Goal: Task Accomplishment & Management: Manage account settings

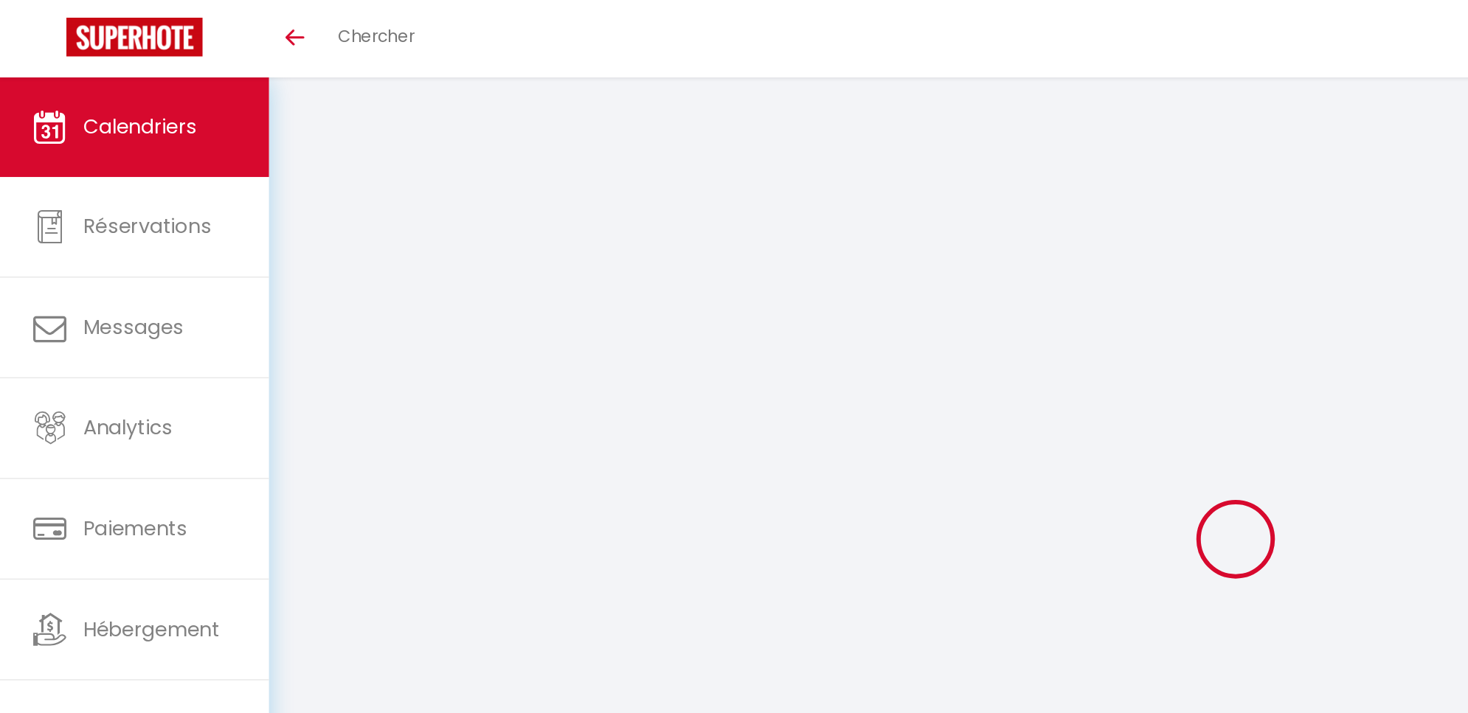
select select
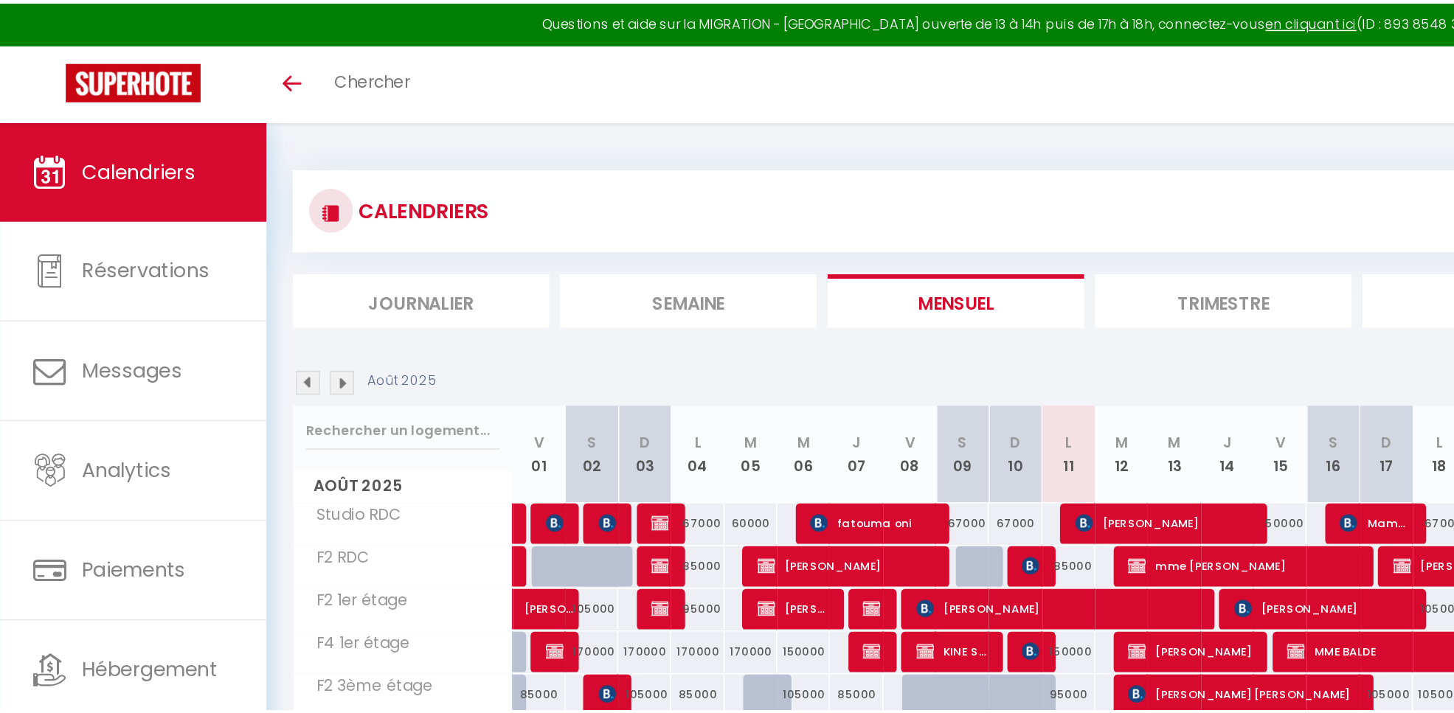
scroll to position [80, 0]
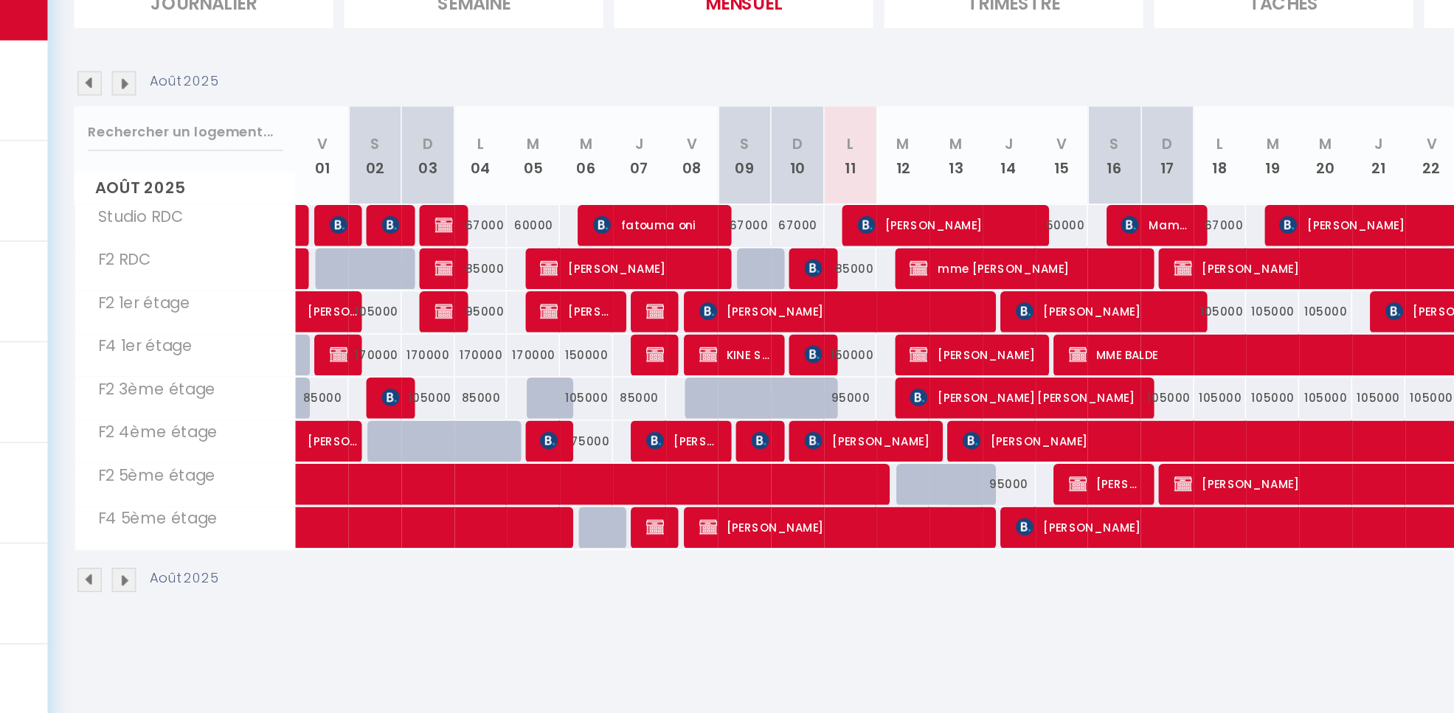
select select
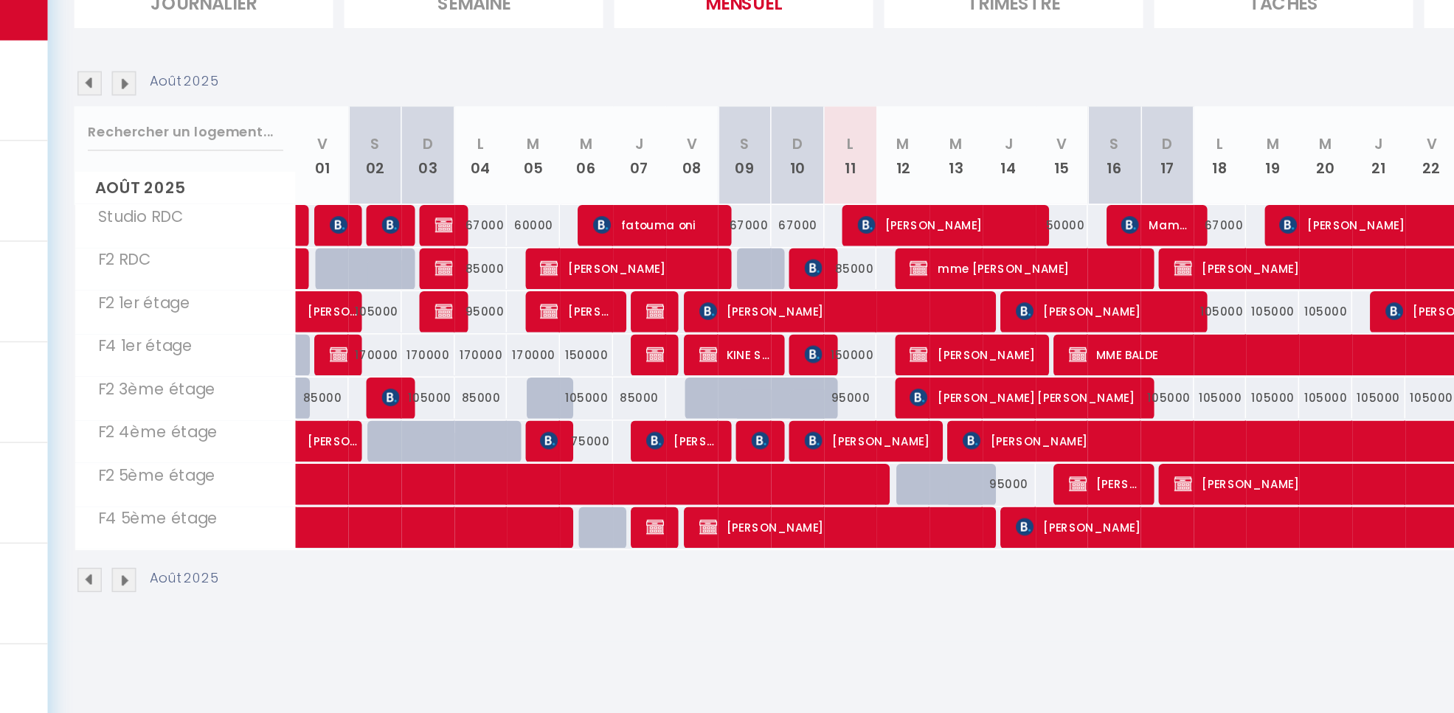
select select
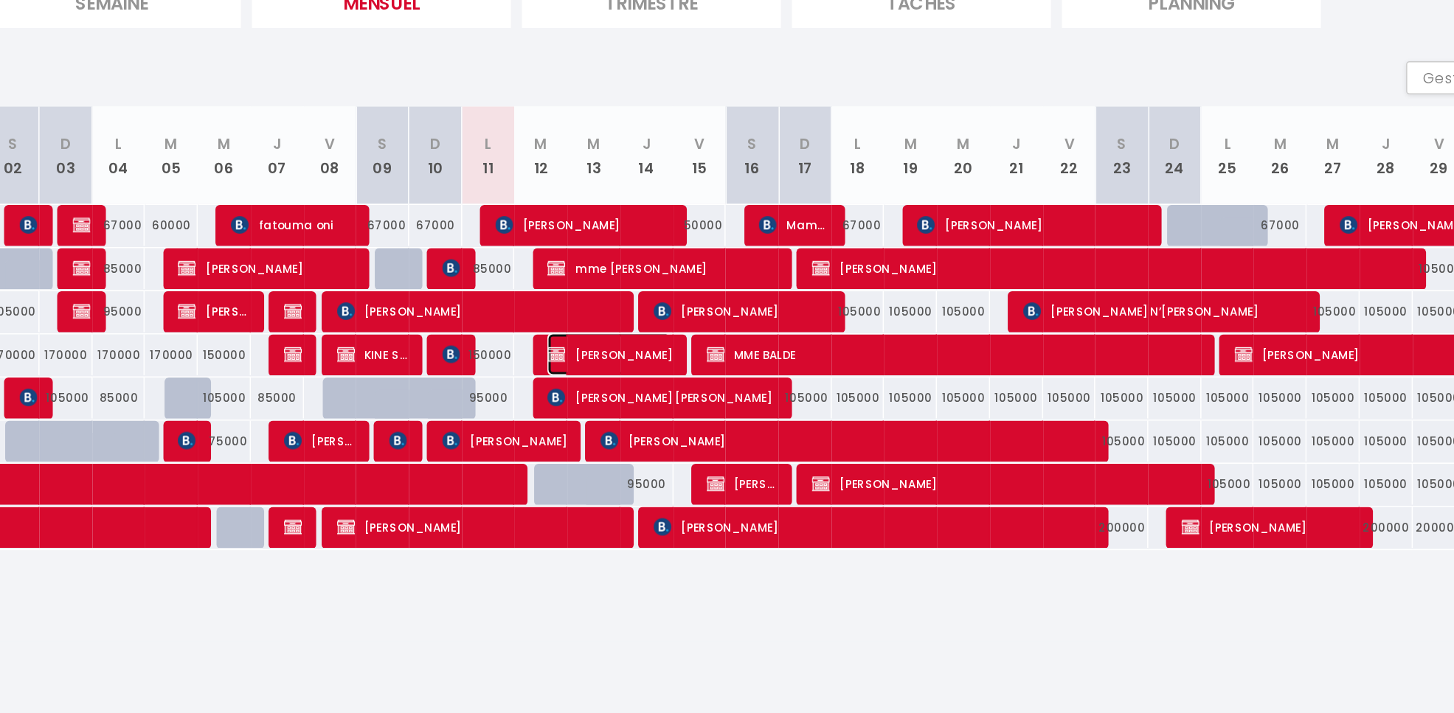
click at [828, 353] on span "Mamady KAKORO" at bounding box center [795, 356] width 83 height 28
select select "OK"
select select "KO"
select select "0"
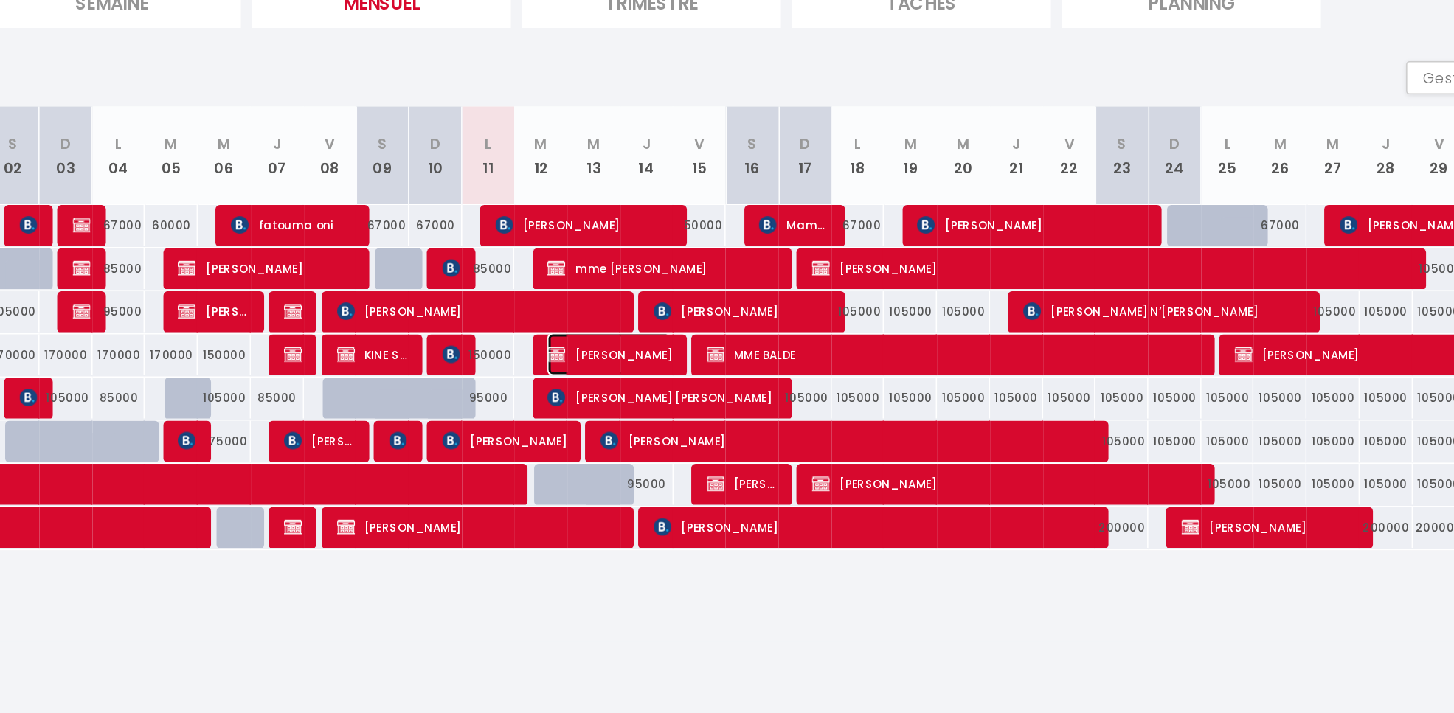
select select "1"
select select
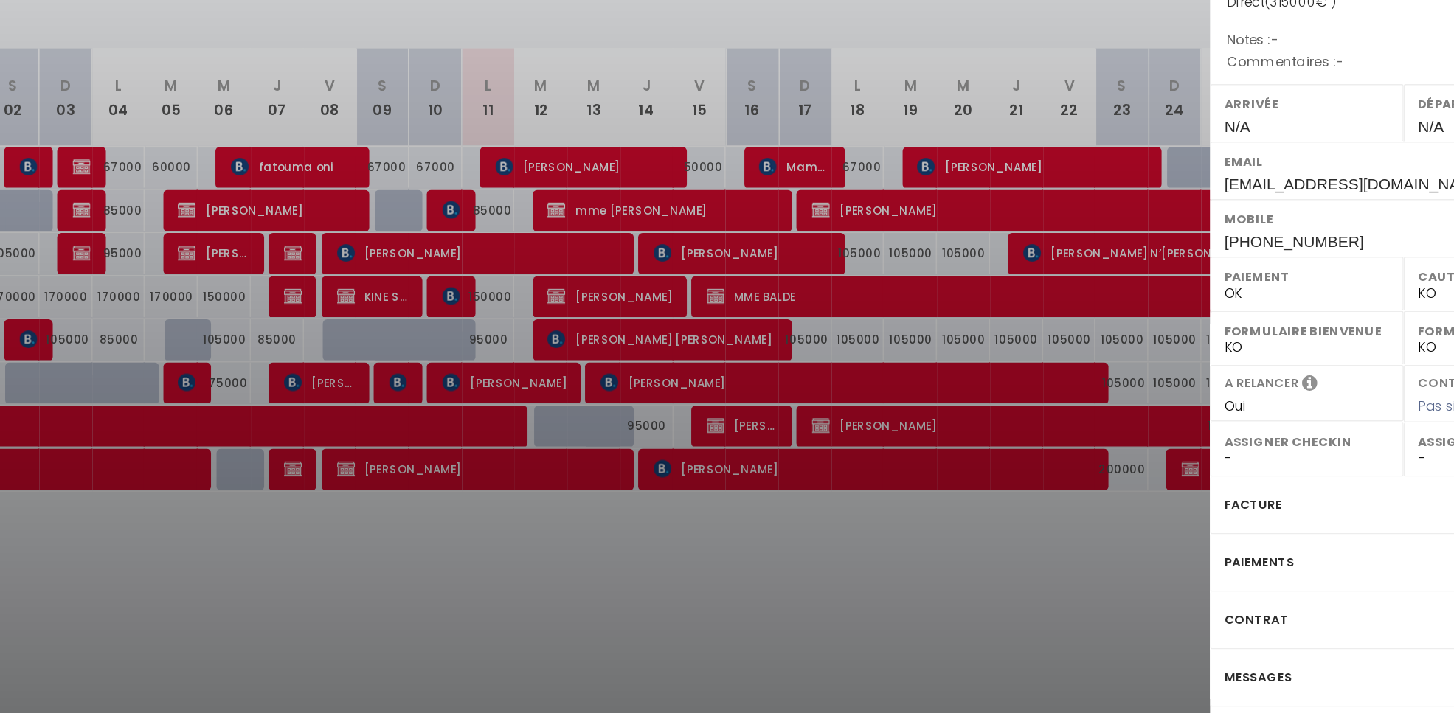
click at [1039, 550] on div at bounding box center [727, 356] width 1454 height 713
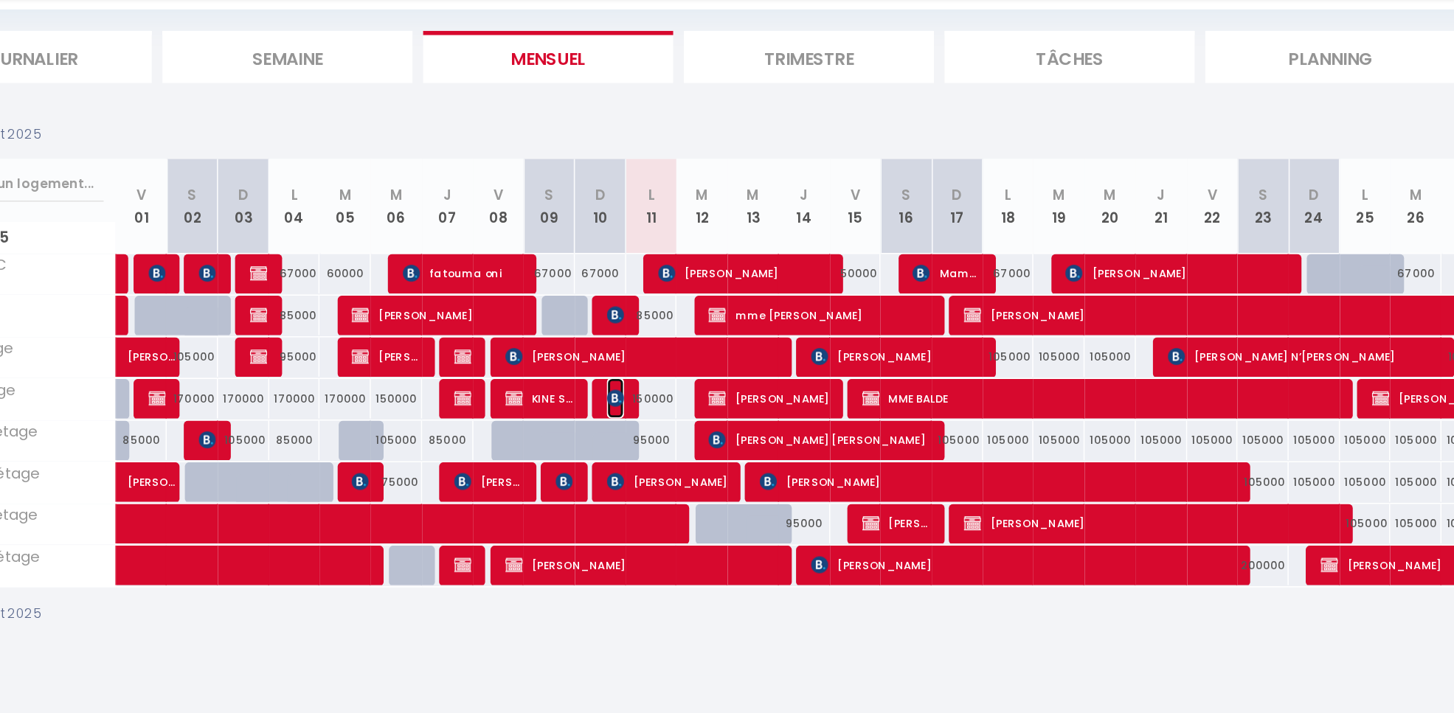
click at [690, 361] on img at bounding box center [690, 356] width 12 height 12
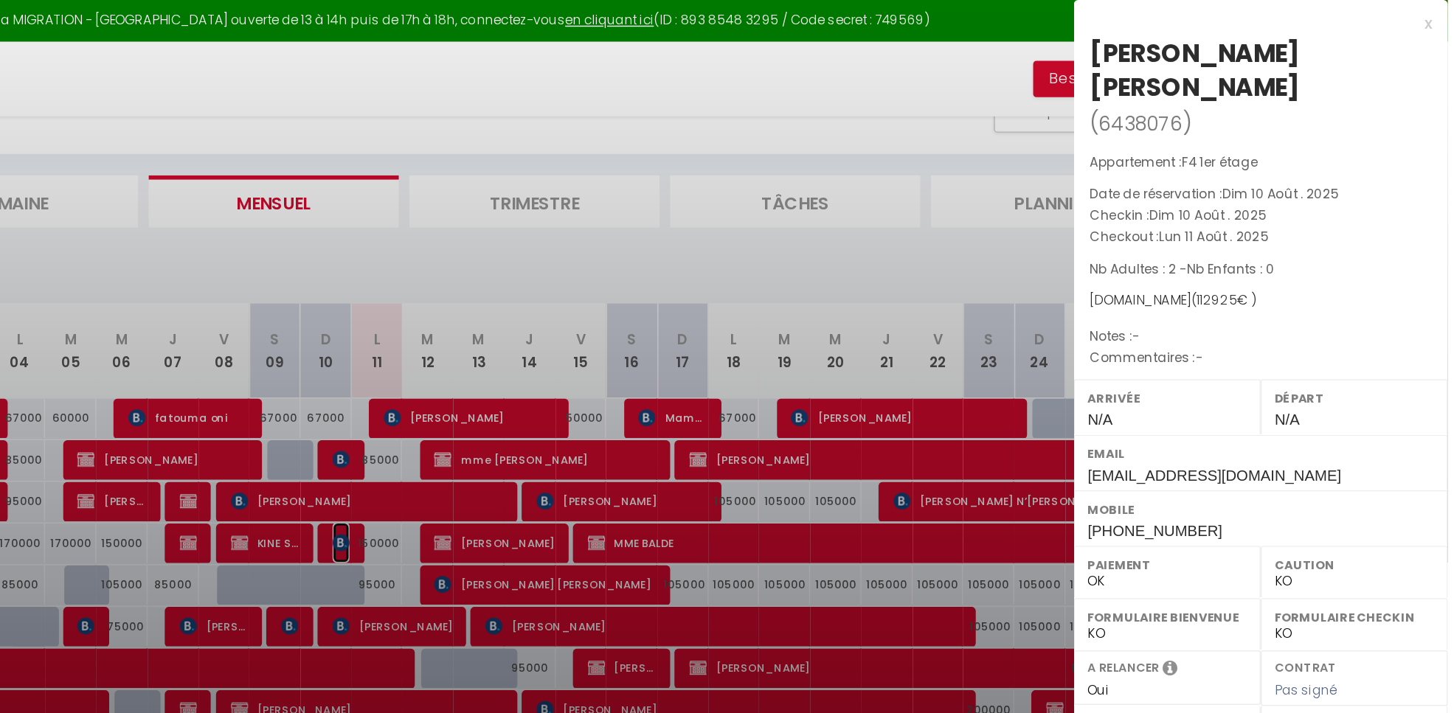
scroll to position [54, 0]
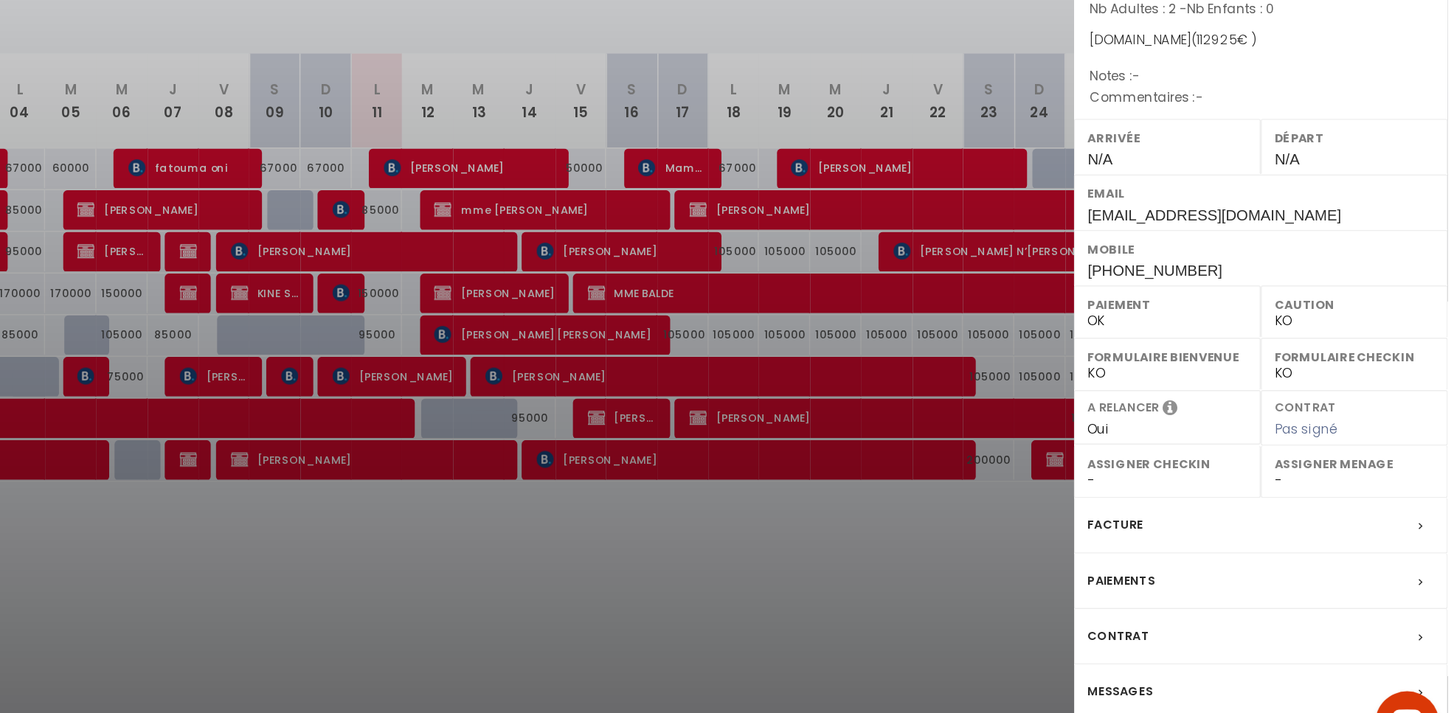
click at [1087, 606] on div at bounding box center [727, 356] width 1454 height 713
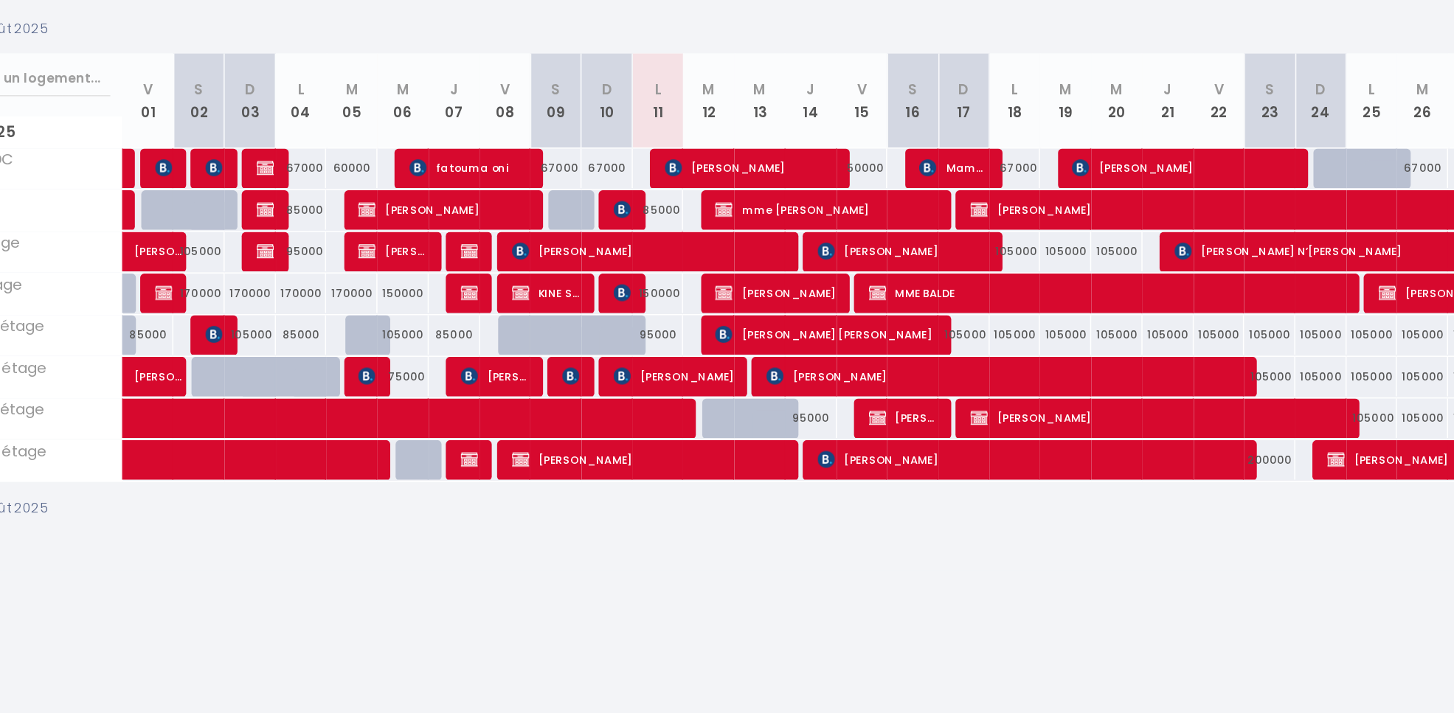
click at [725, 381] on div "150000" at bounding box center [714, 382] width 35 height 27
type input "150000"
type input "Lun 11 Août 2025"
type input "[DATE] Août 2025"
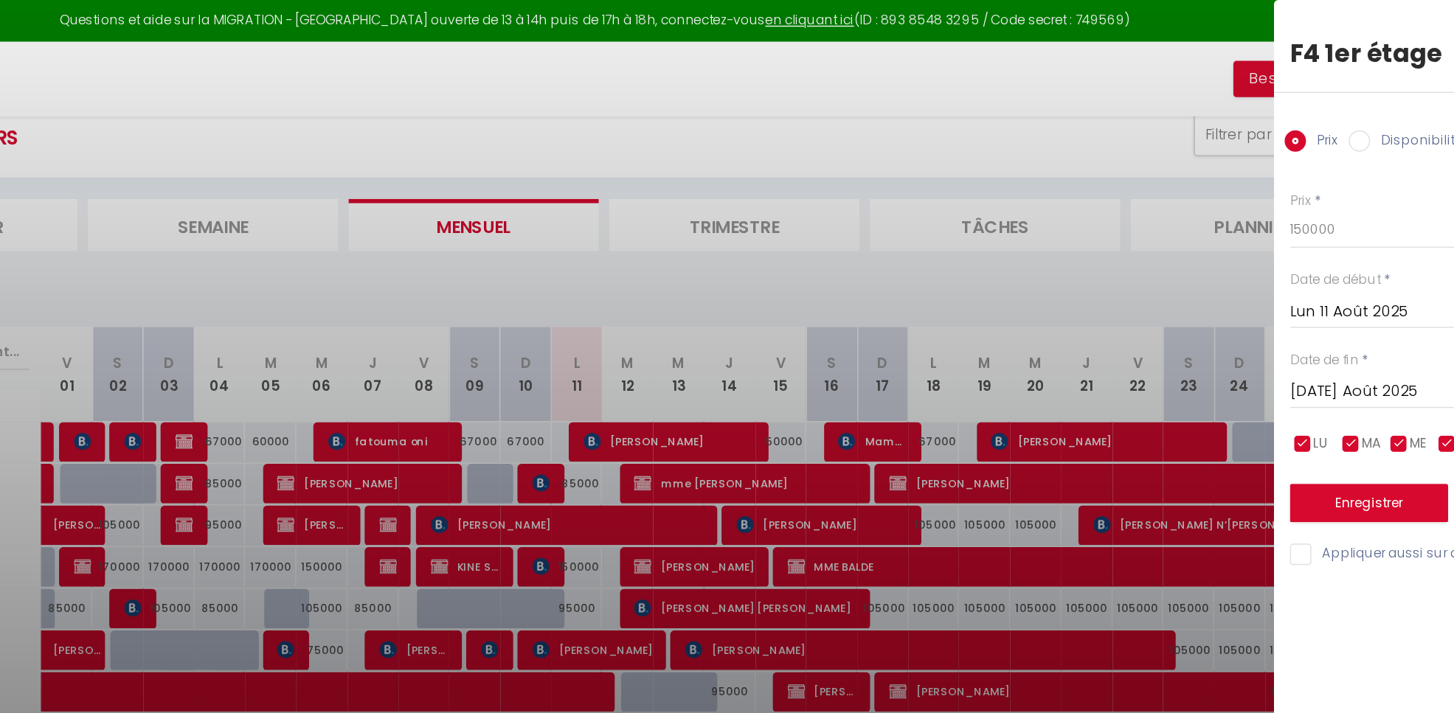
scroll to position [38, 0]
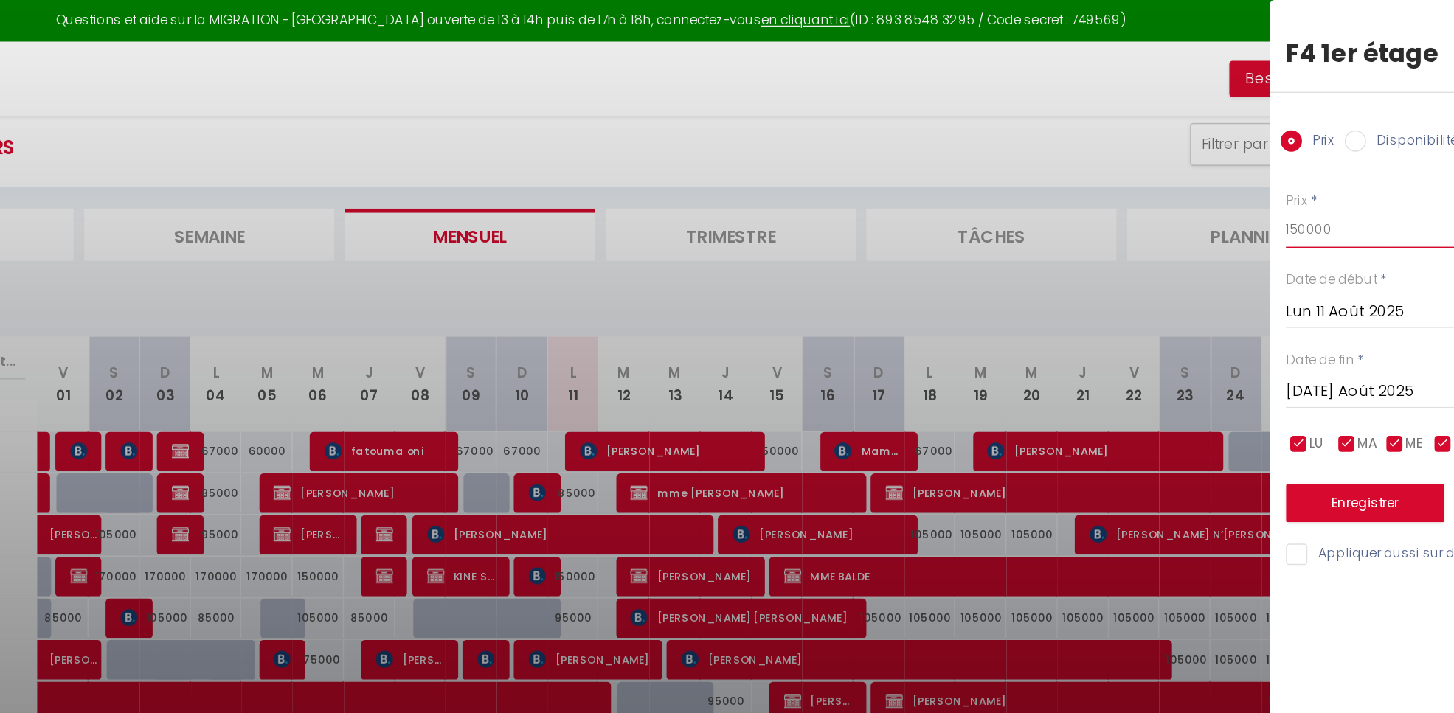
click at [1260, 161] on input "150000" at bounding box center [1330, 158] width 247 height 27
type input "1"
type input "120000"
click at [1259, 357] on button "Enregistrer" at bounding box center [1261, 347] width 109 height 27
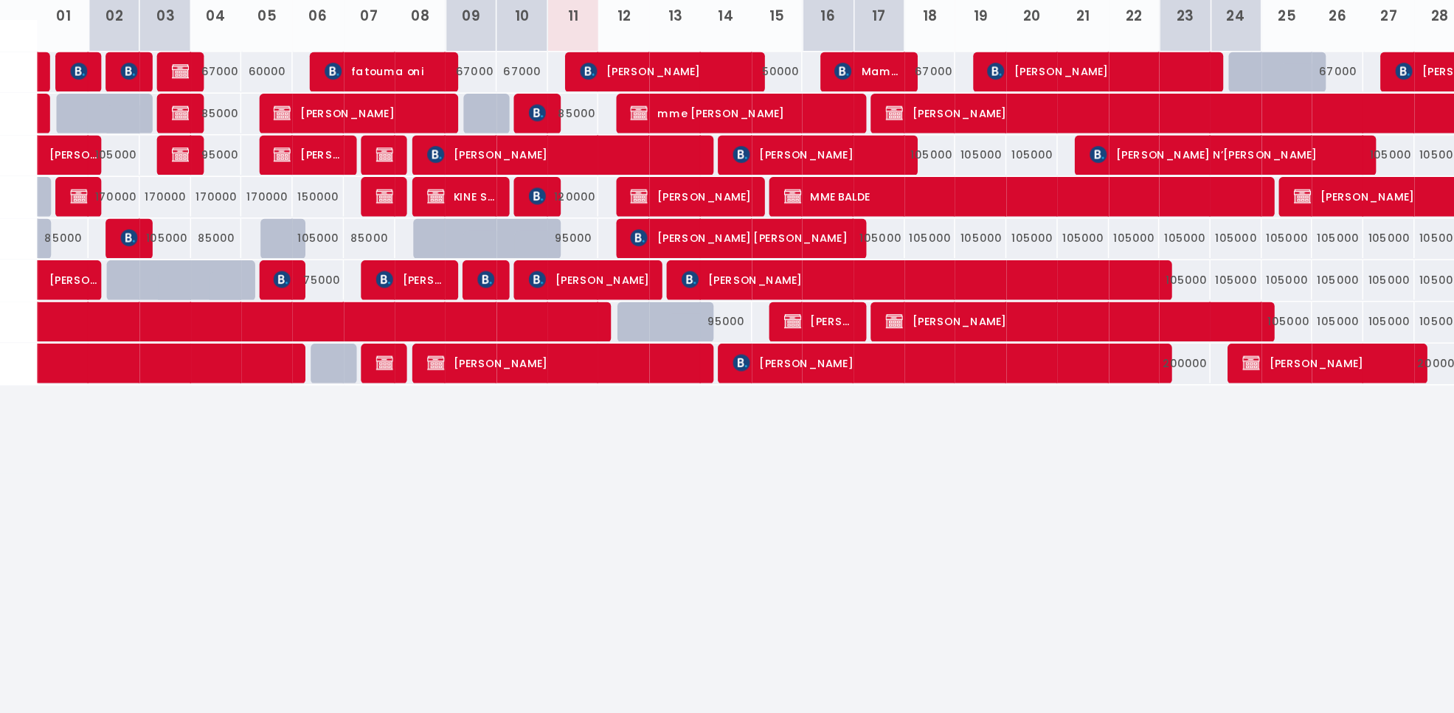
scroll to position [80, 0]
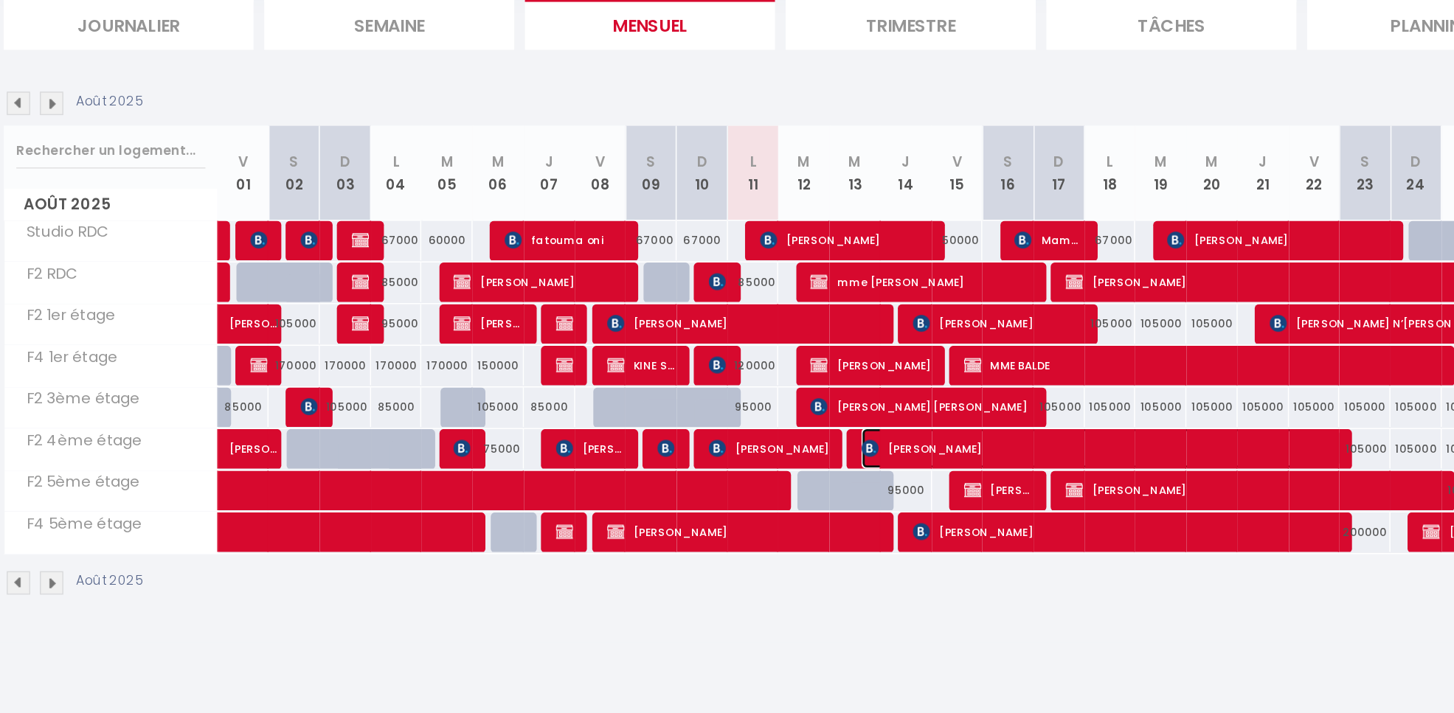
click at [802, 408] on span "[PERSON_NAME]" at bounding box center [954, 414] width 330 height 28
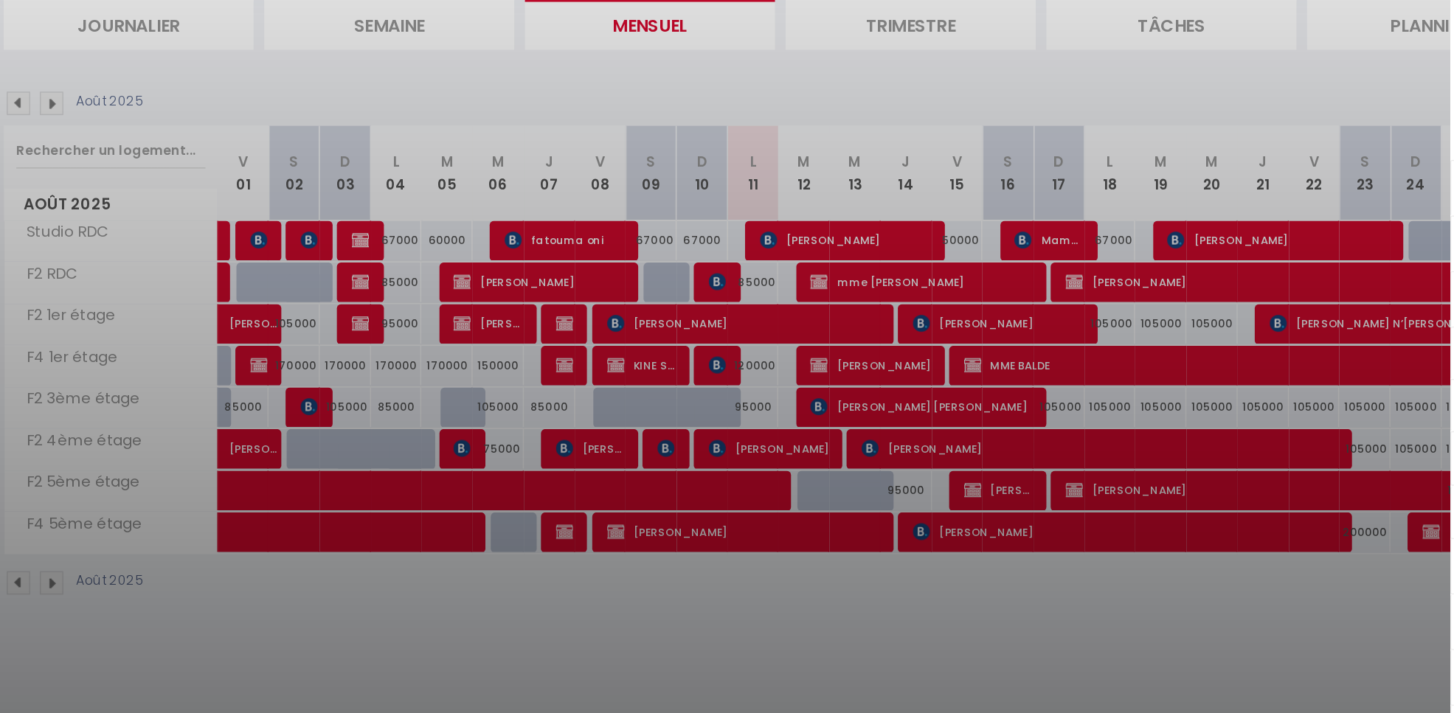
click at [839, 557] on div at bounding box center [727, 356] width 1454 height 713
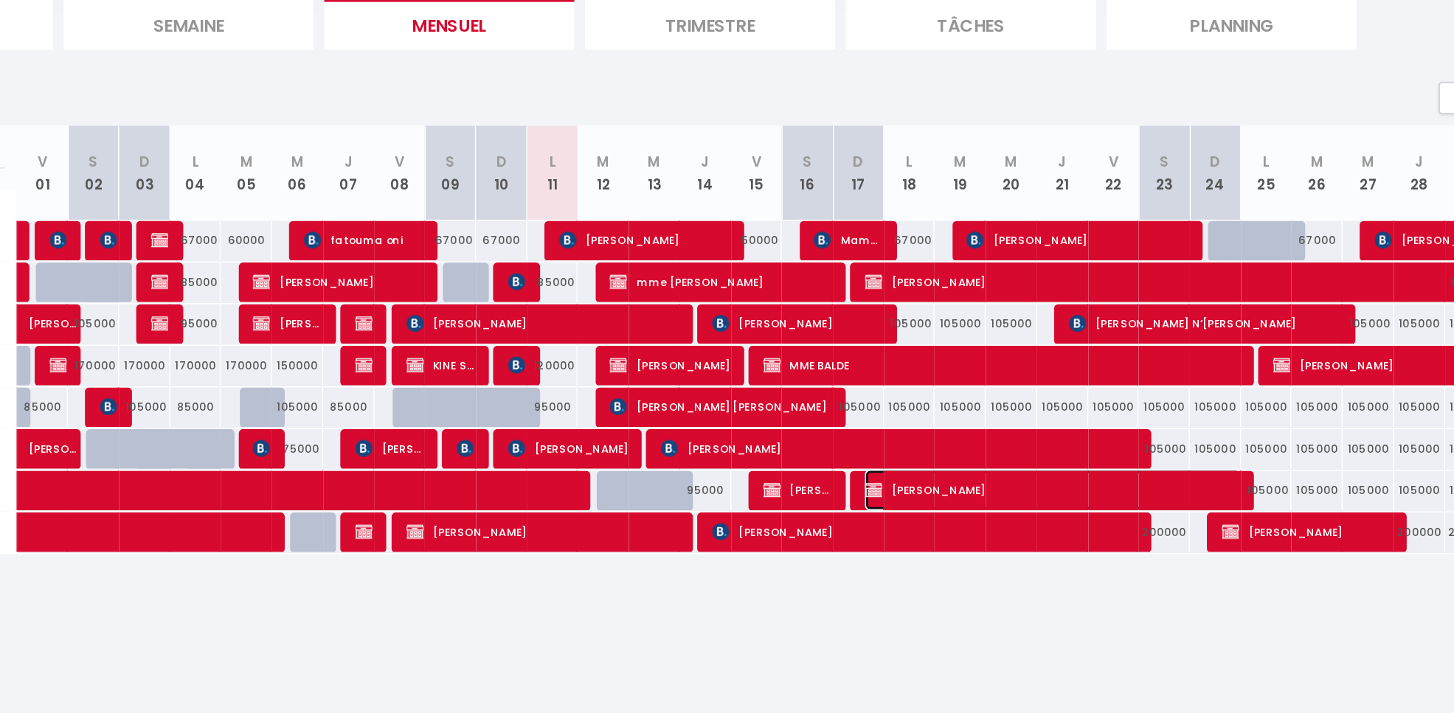
click at [1007, 451] on span "Mamady KAKORO" at bounding box center [1060, 443] width 260 height 28
select select "OK"
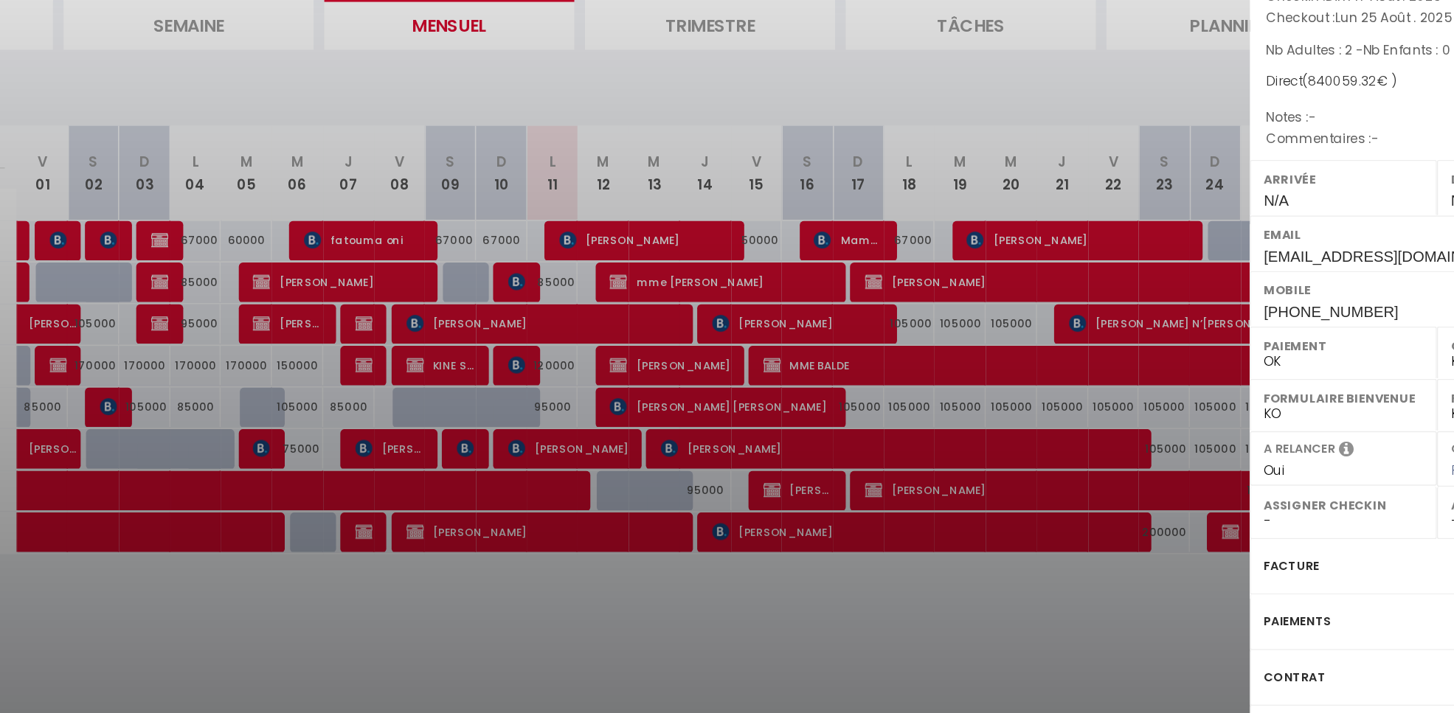
click at [1061, 529] on div at bounding box center [727, 356] width 1454 height 713
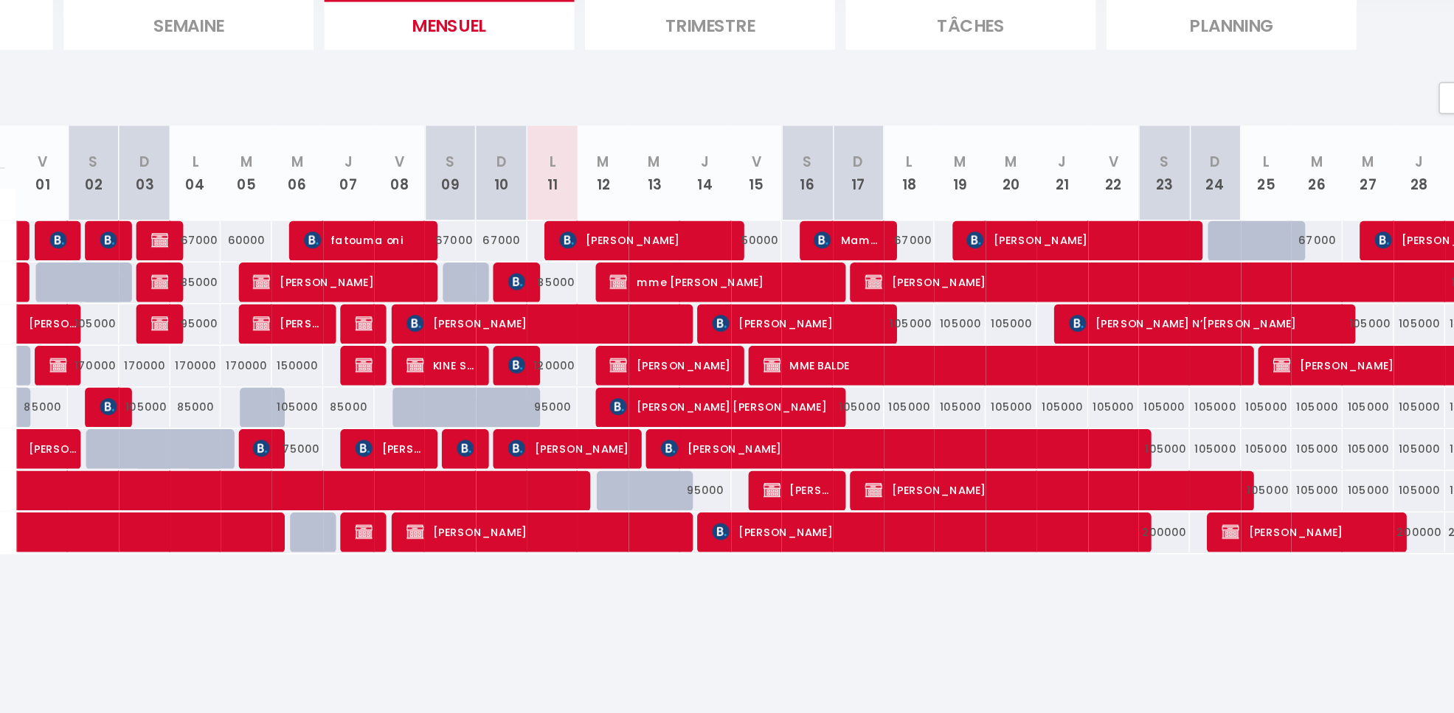
click at [828, 449] on div "95000" at bounding box center [819, 442] width 35 height 27
type input "95000"
type input "Jeu 14 Août 2025"
type input "Ven 15 Août 2025"
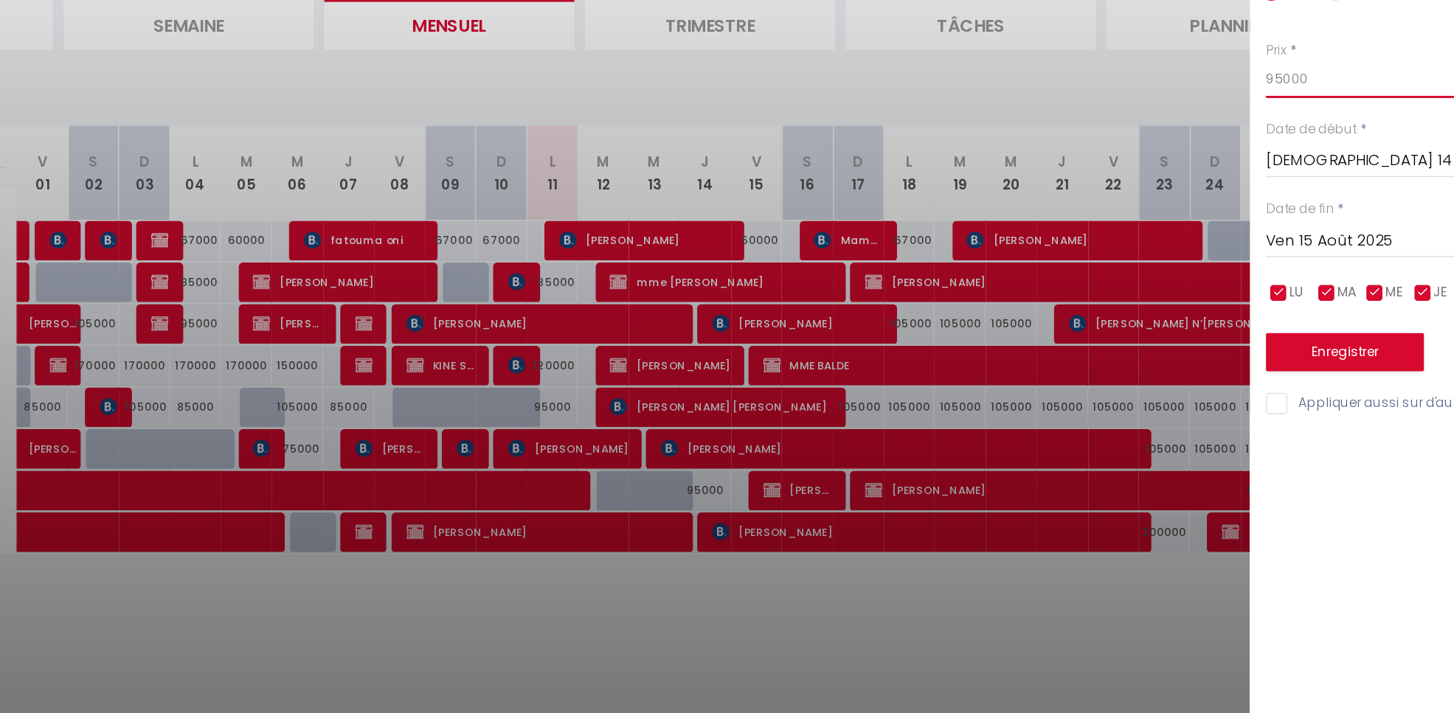
click at [1273, 159] on input "95000" at bounding box center [1330, 158] width 247 height 27
type input "9"
type input "85000"
click at [1267, 352] on button "Enregistrer" at bounding box center [1261, 347] width 109 height 27
